Goal: Information Seeking & Learning: Learn about a topic

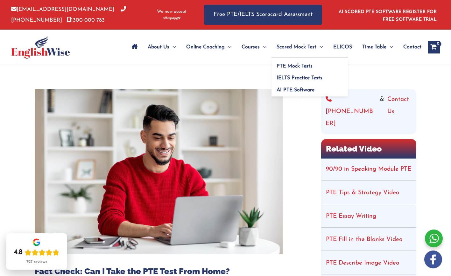
click at [280, 46] on span "Scored Mock Test" at bounding box center [297, 47] width 40 height 22
click at [277, 67] on span "PTE Mock Tests" at bounding box center [295, 66] width 36 height 5
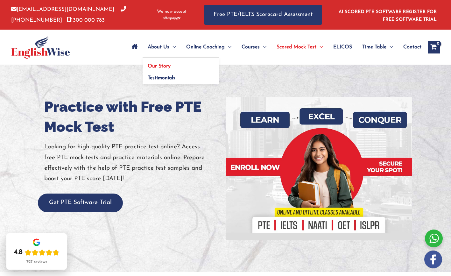
click at [148, 67] on span "Our Story" at bounding box center [159, 66] width 23 height 5
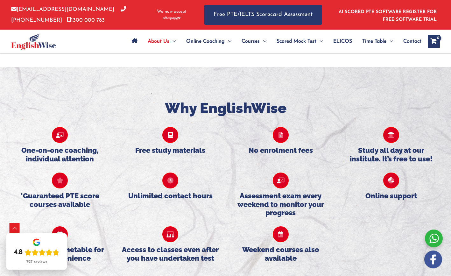
scroll to position [506, 0]
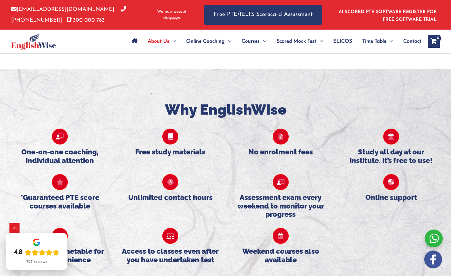
click at [391, 133] on icon at bounding box center [391, 137] width 16 height 16
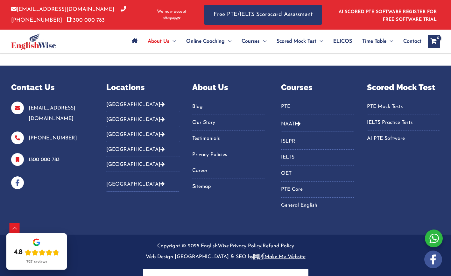
scroll to position [1092, 0]
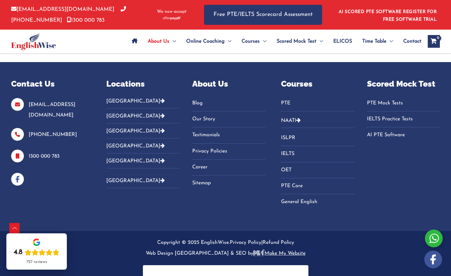
click at [122, 124] on button "[GEOGRAPHIC_DATA]" at bounding box center [142, 131] width 73 height 15
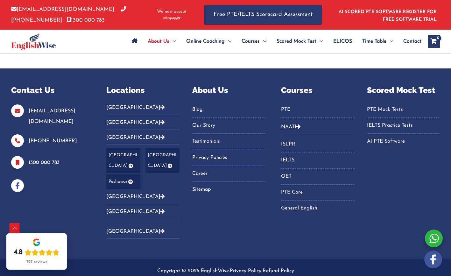
scroll to position [1086, 0]
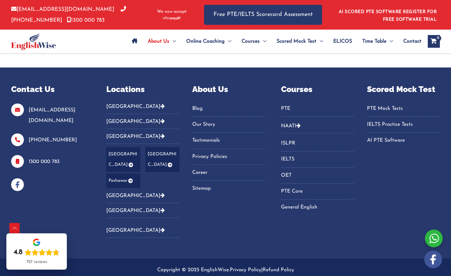
click at [131, 147] on link "[GEOGRAPHIC_DATA]" at bounding box center [123, 159] width 34 height 25
click at [127, 114] on button "[GEOGRAPHIC_DATA]" at bounding box center [142, 121] width 73 height 15
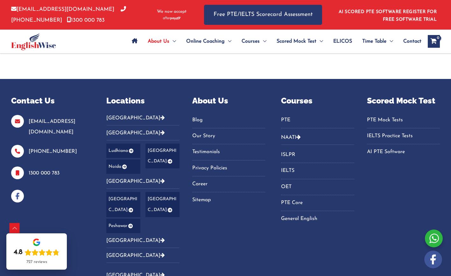
scroll to position [1077, 0]
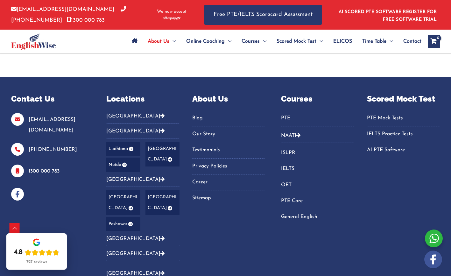
click at [121, 231] on button "[GEOGRAPHIC_DATA]" at bounding box center [142, 238] width 73 height 15
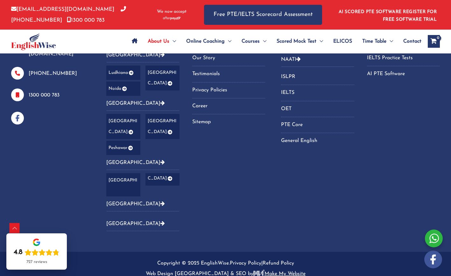
scroll to position [1152, 0]
click at [120, 202] on link "[GEOGRAPHIC_DATA]" at bounding box center [135, 204] width 59 height 5
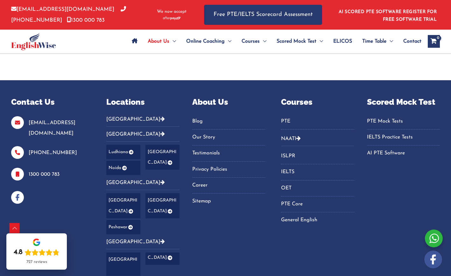
scroll to position [1077, 0]
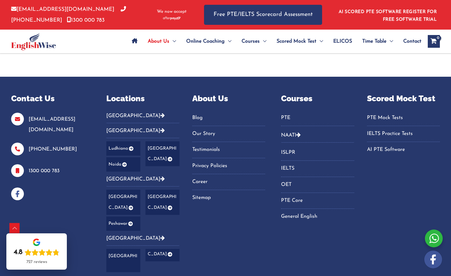
click at [294, 133] on link "NAATI" at bounding box center [288, 135] width 15 height 5
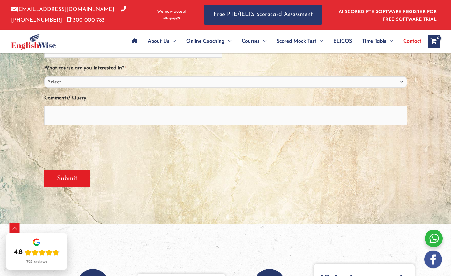
scroll to position [127, 0]
